Goal: Information Seeking & Learning: Understand process/instructions

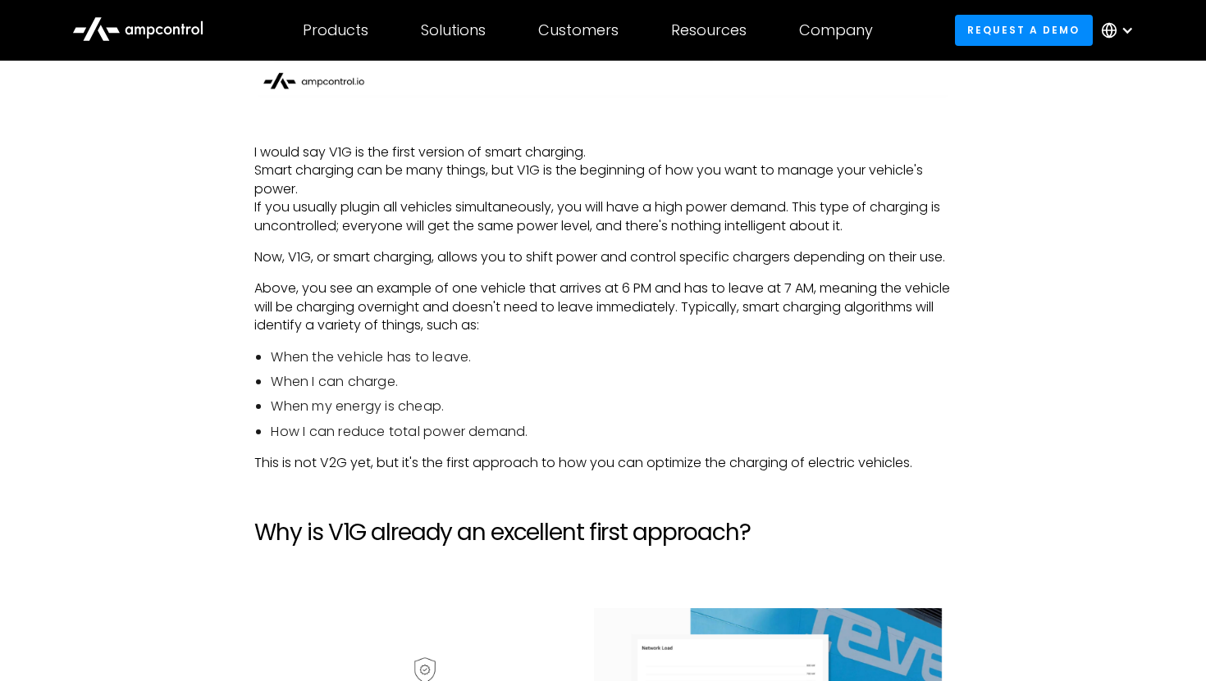
scroll to position [2550, 0]
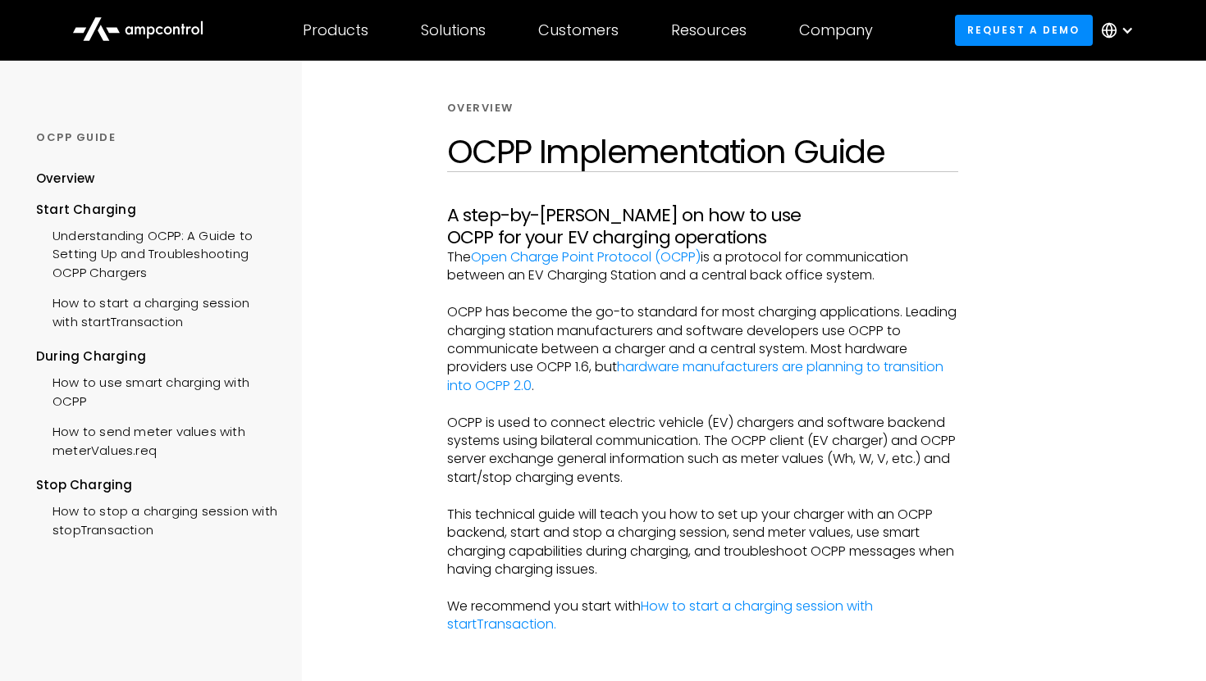
scroll to position [127, 0]
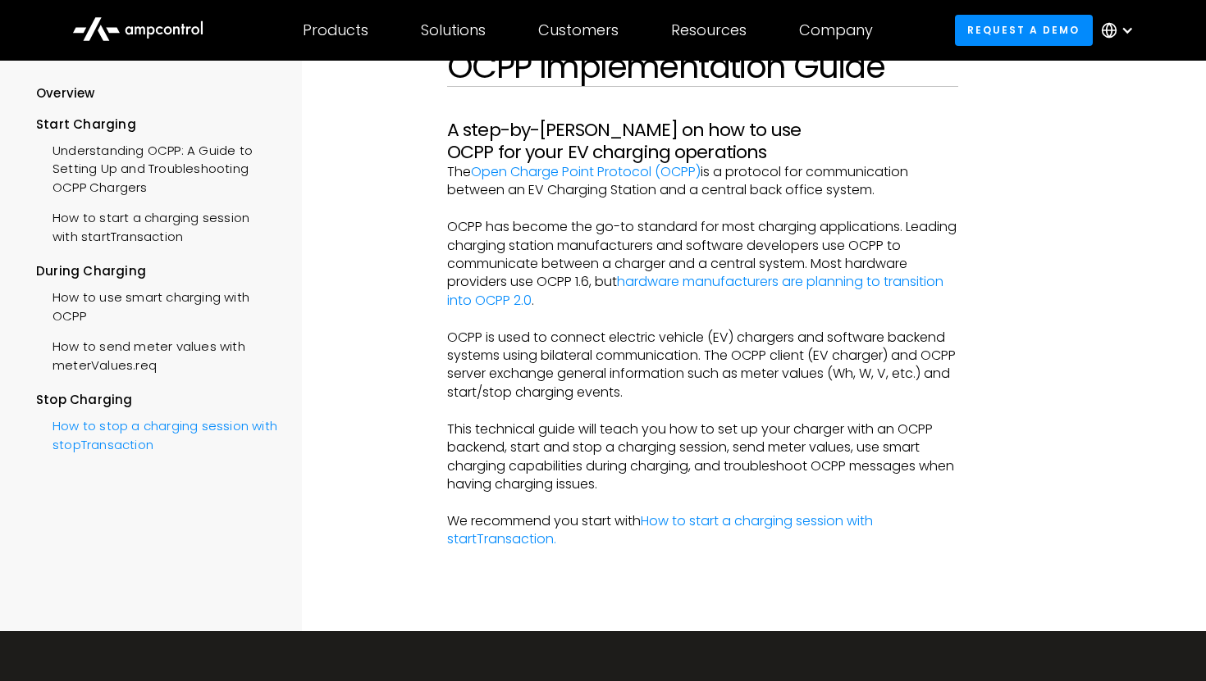
click at [132, 446] on div "How to stop a charging session with stopTransaction" at bounding box center [156, 433] width 241 height 49
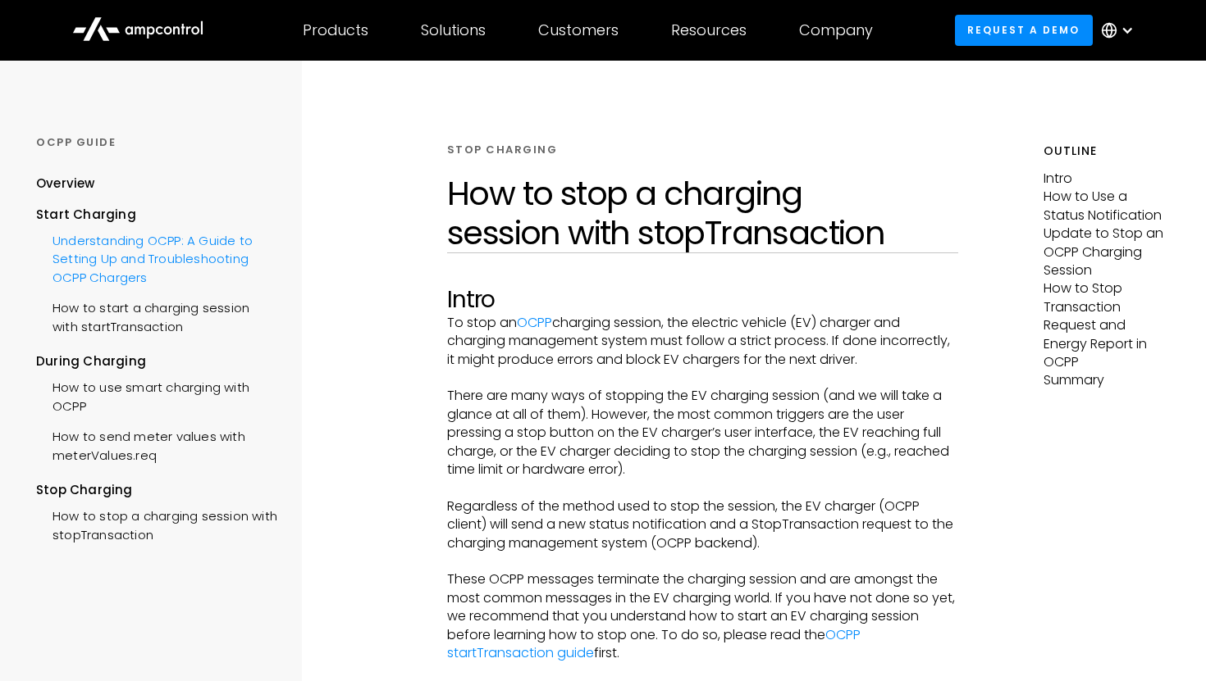
click at [171, 258] on div "Understanding OCPP: A Guide to Setting Up and Troubleshooting OCPP Chargers" at bounding box center [156, 257] width 241 height 67
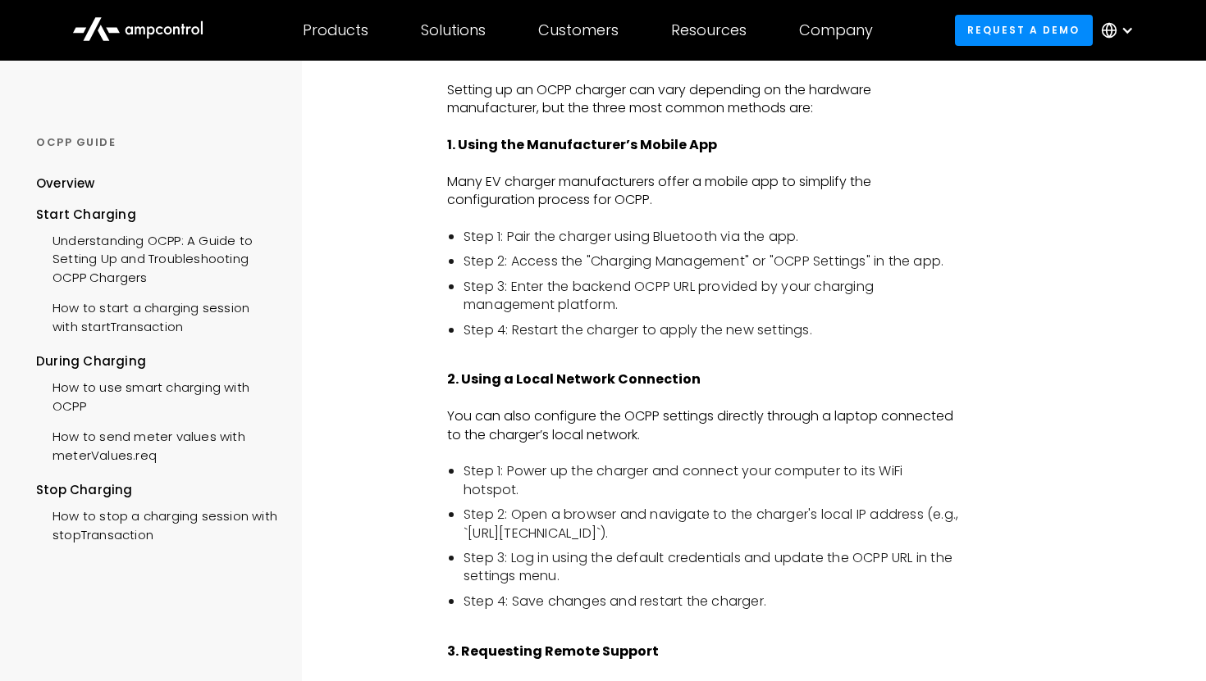
scroll to position [1649, 0]
